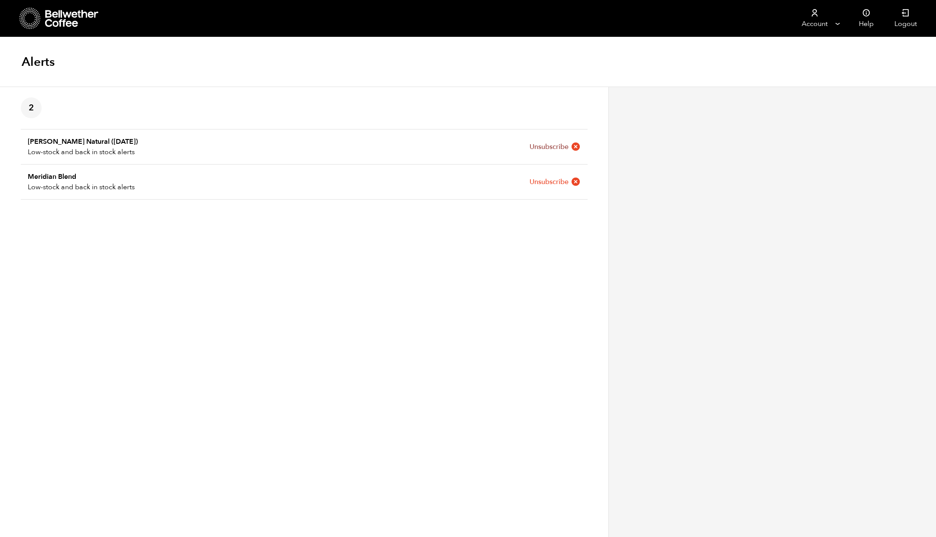
click at [574, 146] on icon at bounding box center [576, 147] width 10 height 10
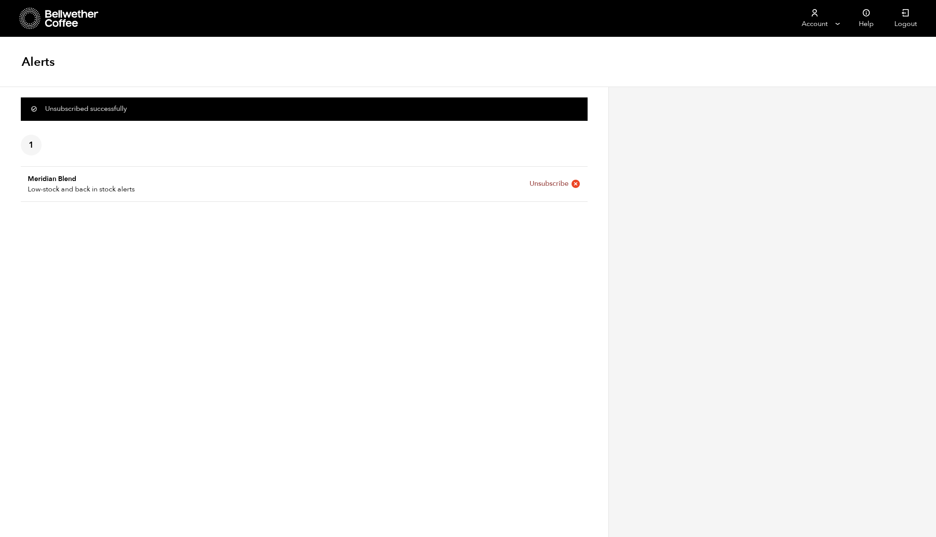
click at [548, 184] on link "Unsubscribe" at bounding box center [554, 184] width 51 height 10
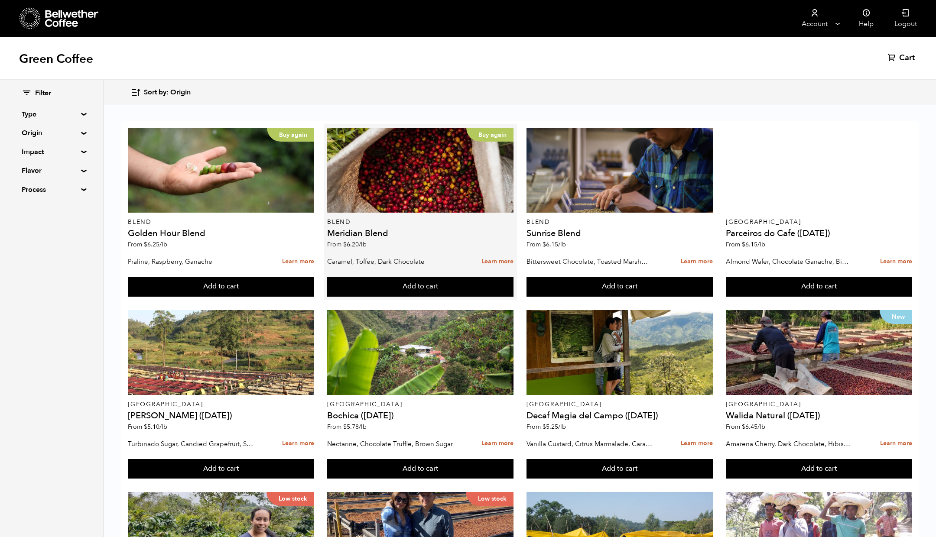
scroll to position [323, 0]
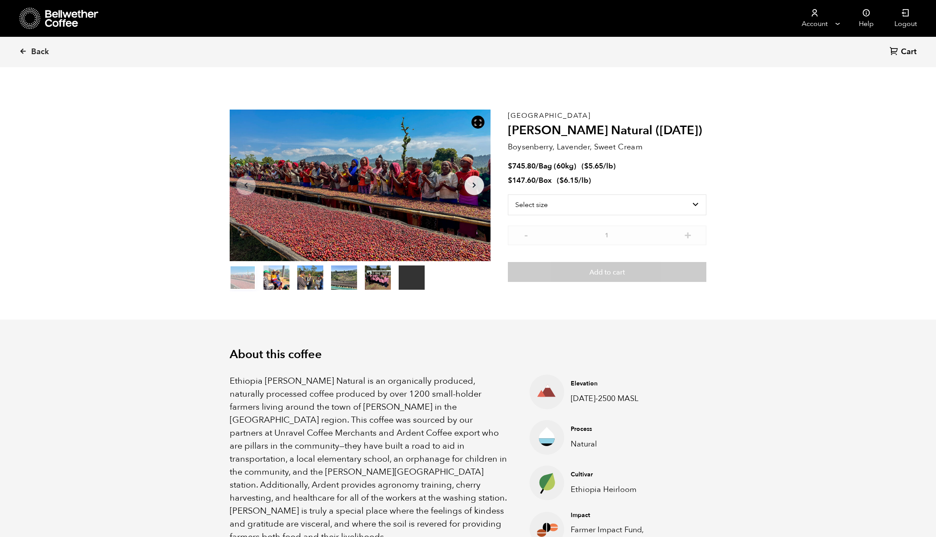
scroll to position [377, 461]
click at [478, 117] on div at bounding box center [477, 122] width 13 height 13
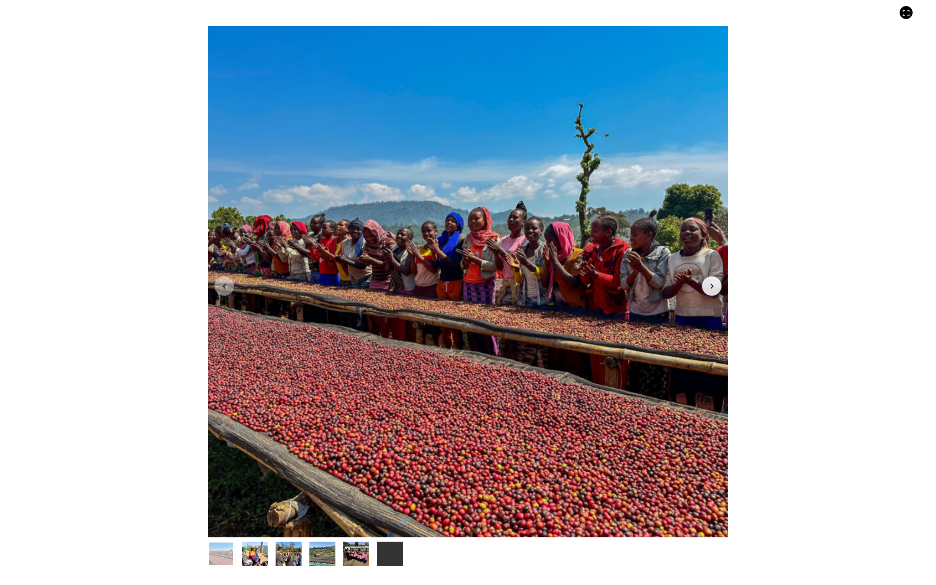
click at [714, 290] on icon "Arrow Right" at bounding box center [712, 286] width 10 height 10
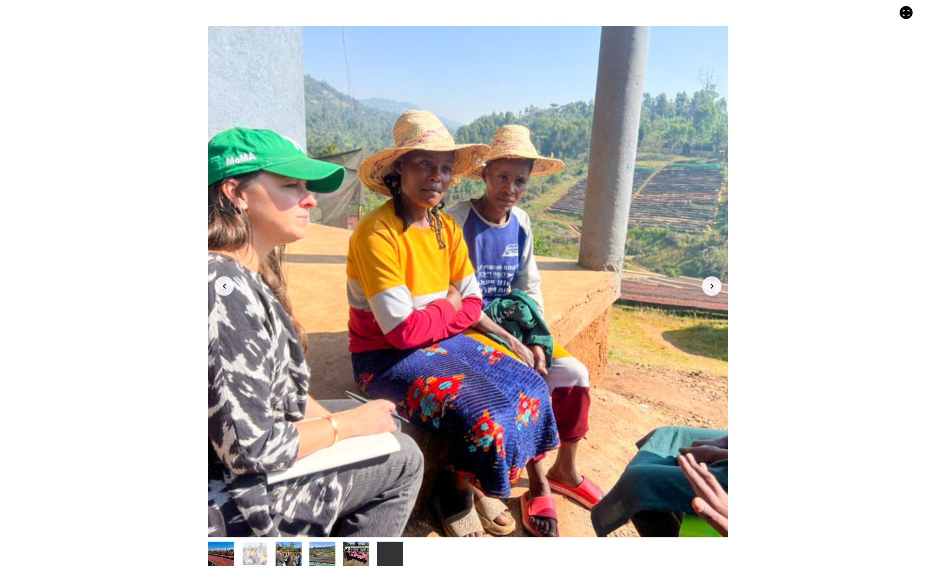
click at [714, 290] on icon "Arrow Right" at bounding box center [712, 286] width 10 height 10
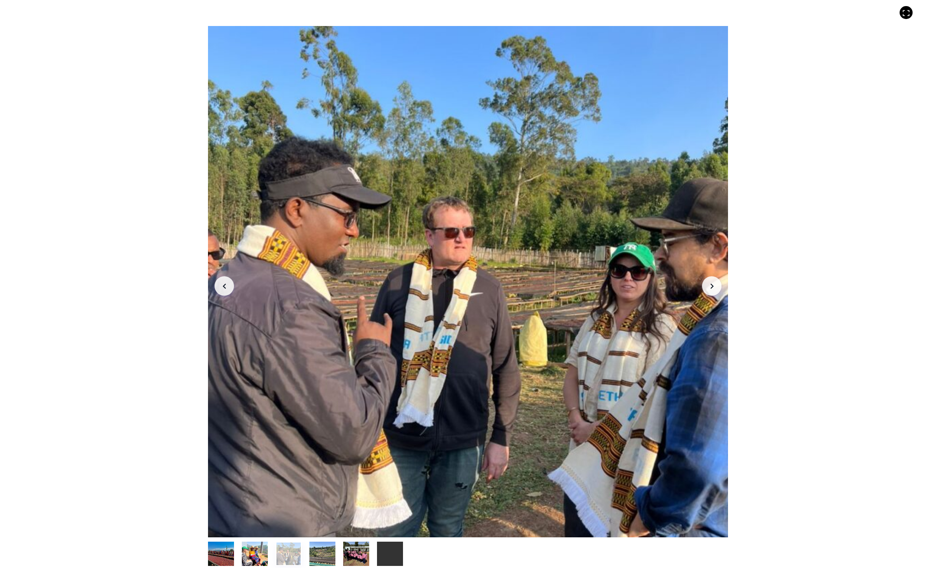
click at [708, 282] on icon "Arrow Right" at bounding box center [712, 286] width 10 height 10
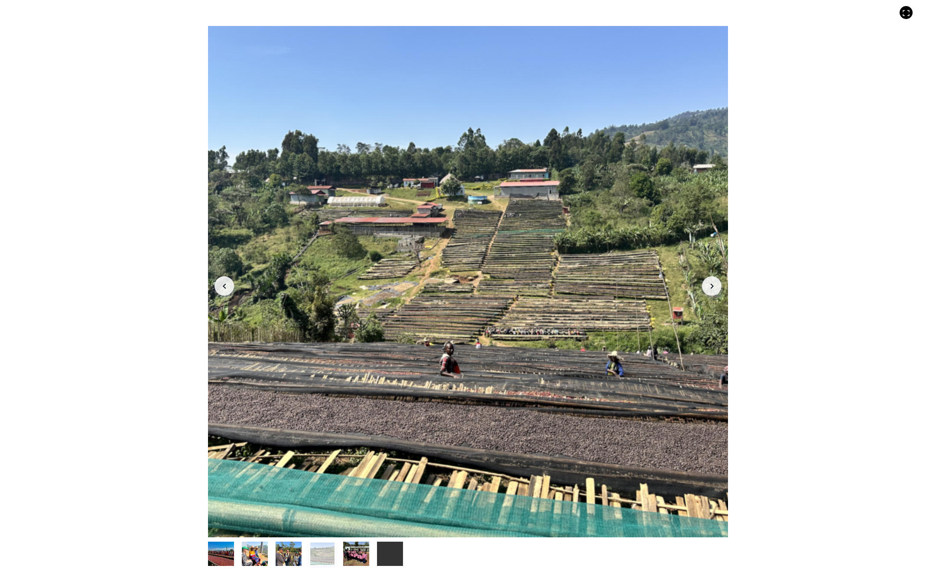
click at [712, 286] on icon "button" at bounding box center [711, 285] width 3 height 5
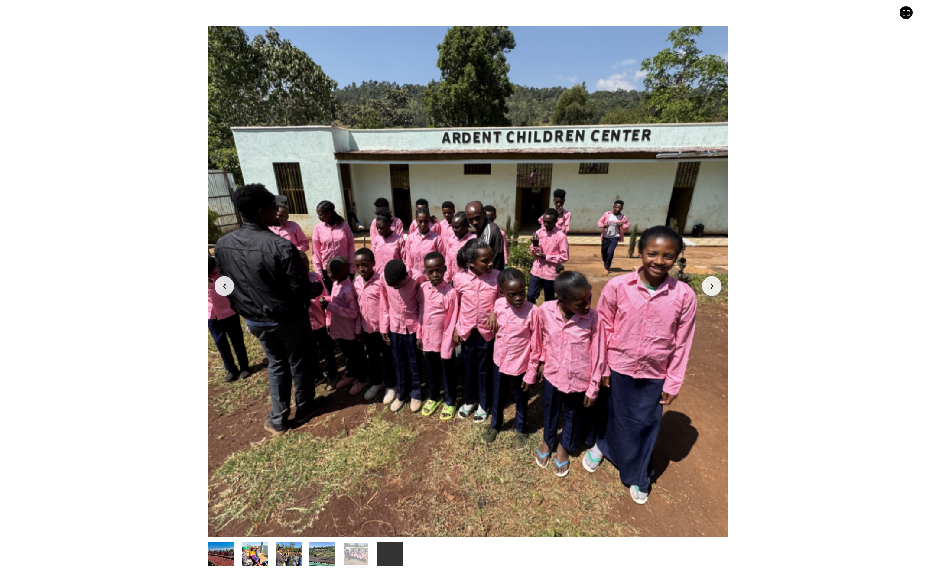
click at [712, 286] on icon "button" at bounding box center [711, 285] width 3 height 5
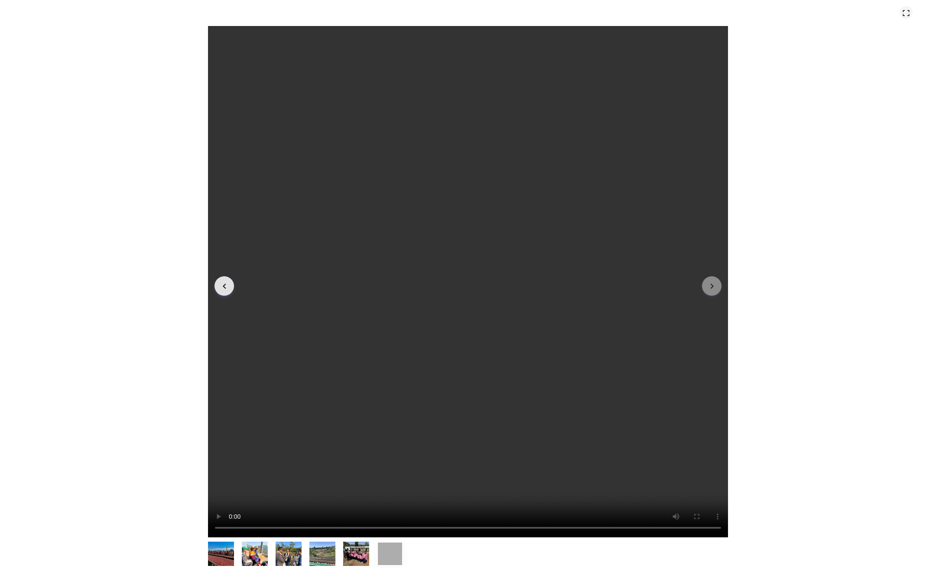
click at [903, 13] on icon at bounding box center [906, 13] width 8 height 8
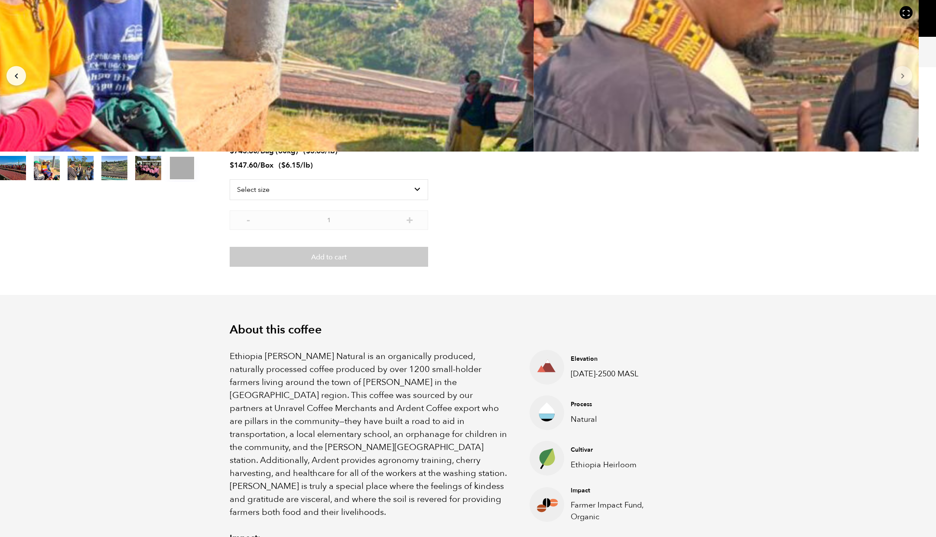
scroll to position [0, 0]
